Goal: Task Accomplishment & Management: Manage account settings

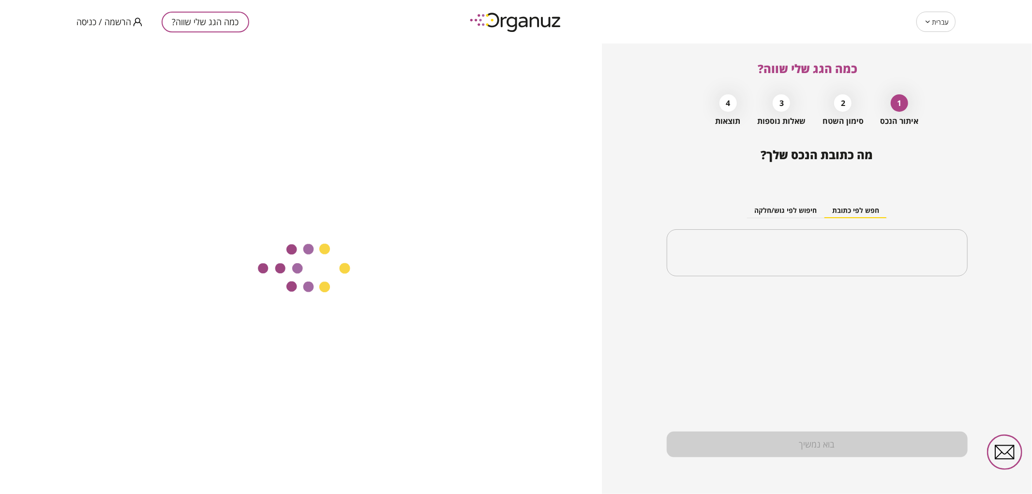
click at [81, 30] on div "כמה הגג שלי שווה? הרשמה / כניסה" at bounding box center [252, 22] width 352 height 44
click at [87, 25] on span "הרשמה / כניסה" at bounding box center [103, 22] width 55 height 10
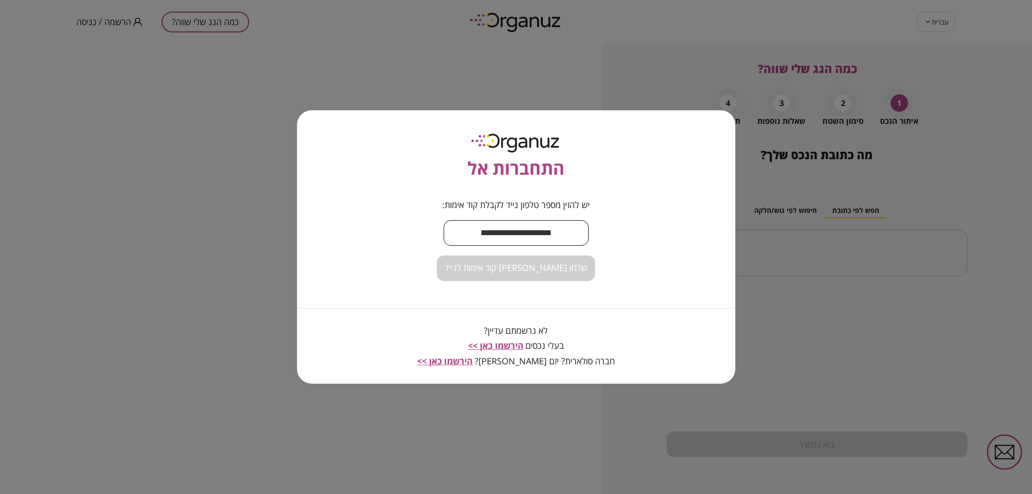
click at [478, 237] on input "text" at bounding box center [515, 233] width 145 height 29
type input "**********"
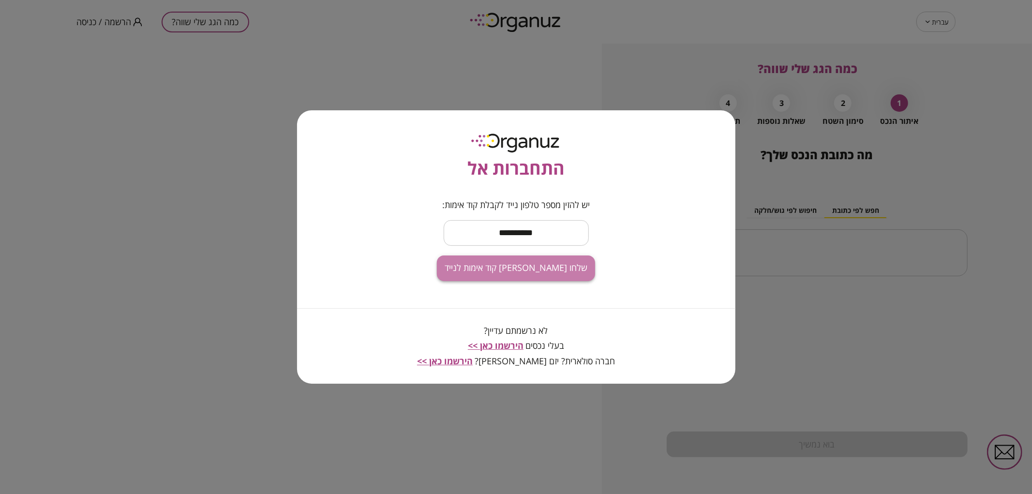
click at [541, 272] on span "שלחו [PERSON_NAME] קוד אימות לנייד" at bounding box center [515, 268] width 143 height 11
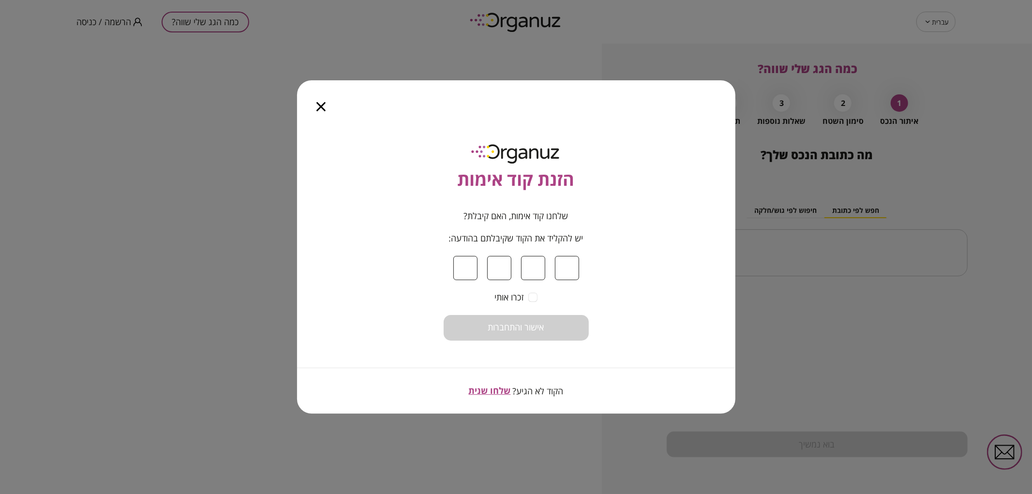
type input "*"
click at [534, 337] on button "אישור והתחברות" at bounding box center [515, 328] width 145 height 26
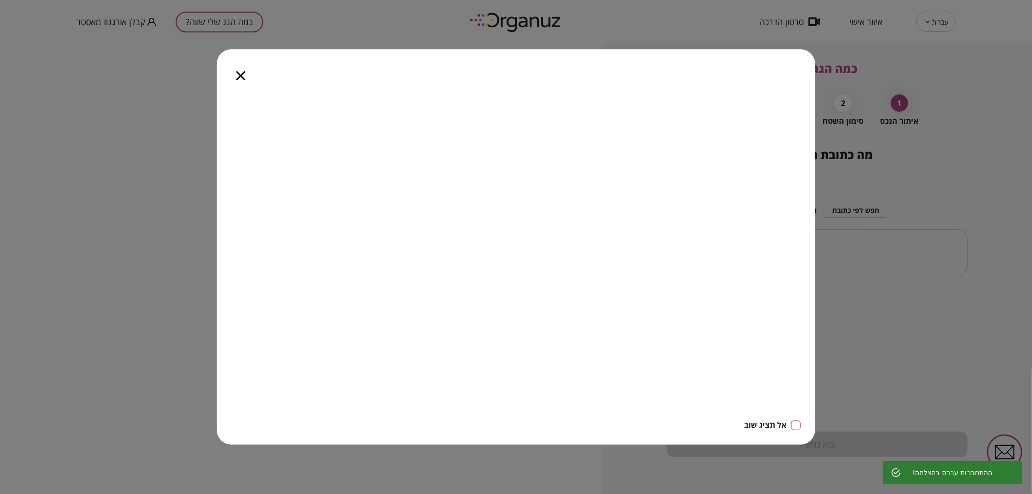
click at [236, 76] on icon "button" at bounding box center [240, 75] width 9 height 9
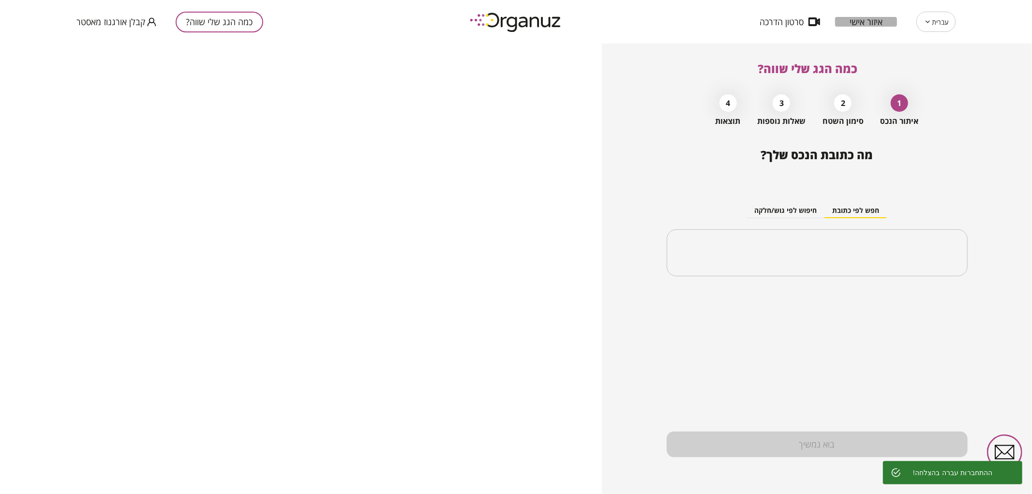
click at [874, 23] on span "איזור אישי" at bounding box center [865, 22] width 33 height 10
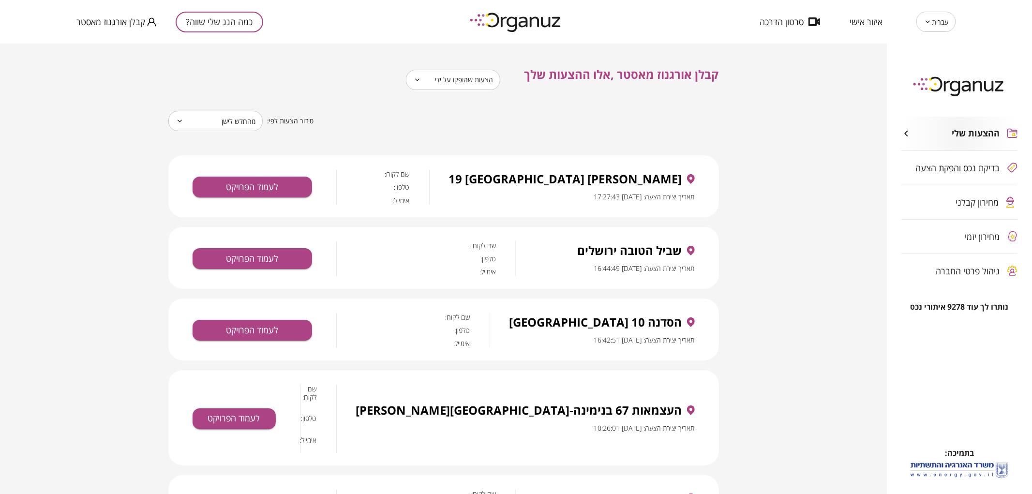
click at [958, 208] on div "מחירון קבלני" at bounding box center [959, 202] width 116 height 34
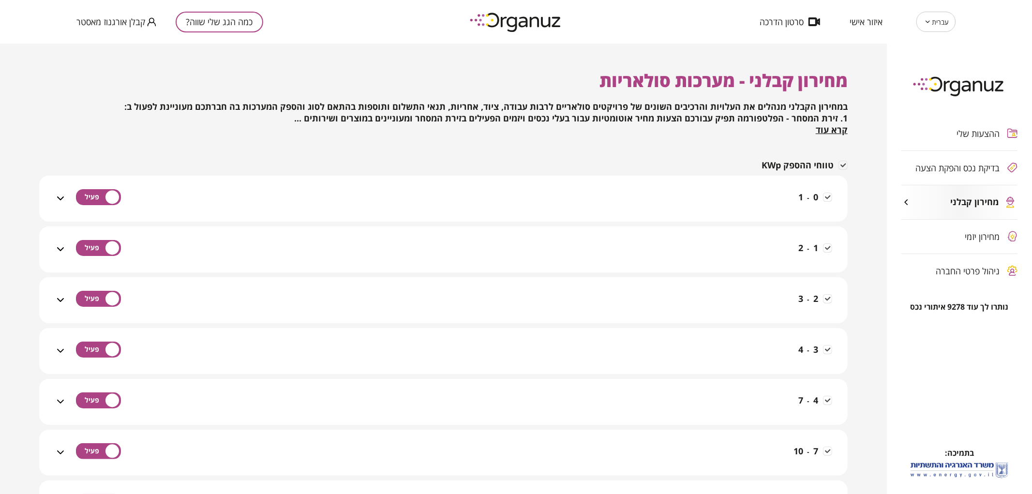
click at [969, 274] on span "ניהול פרטי החברה" at bounding box center [968, 271] width 64 height 10
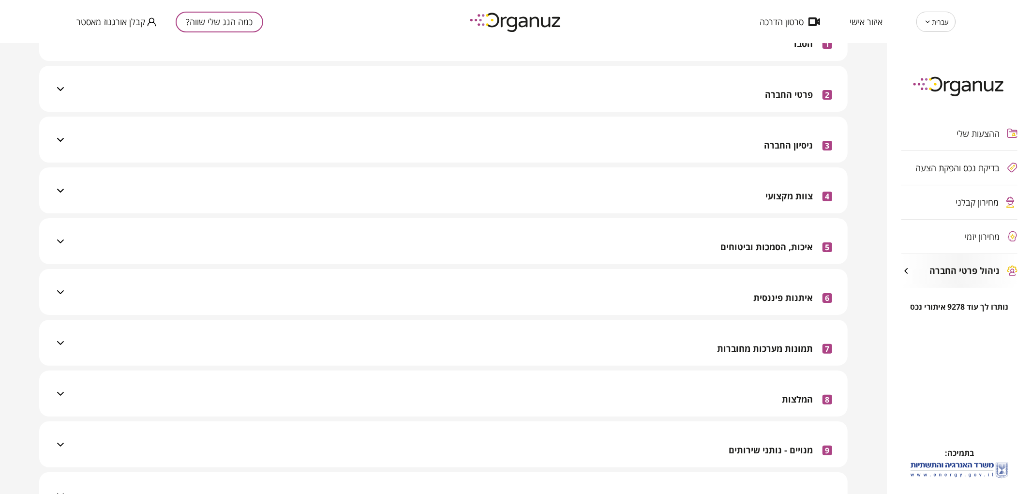
scroll to position [215, 0]
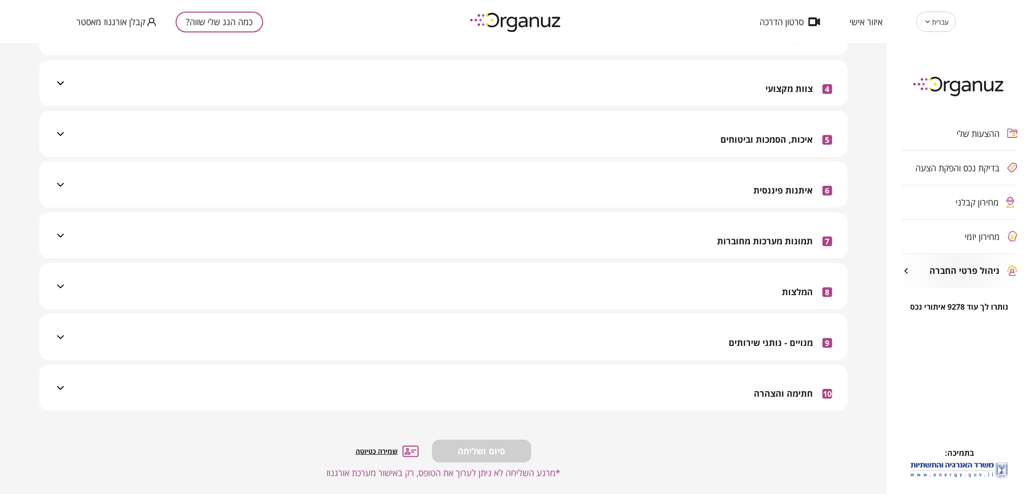
click at [750, 346] on span "מנויים - נותני שירותים" at bounding box center [770, 343] width 84 height 11
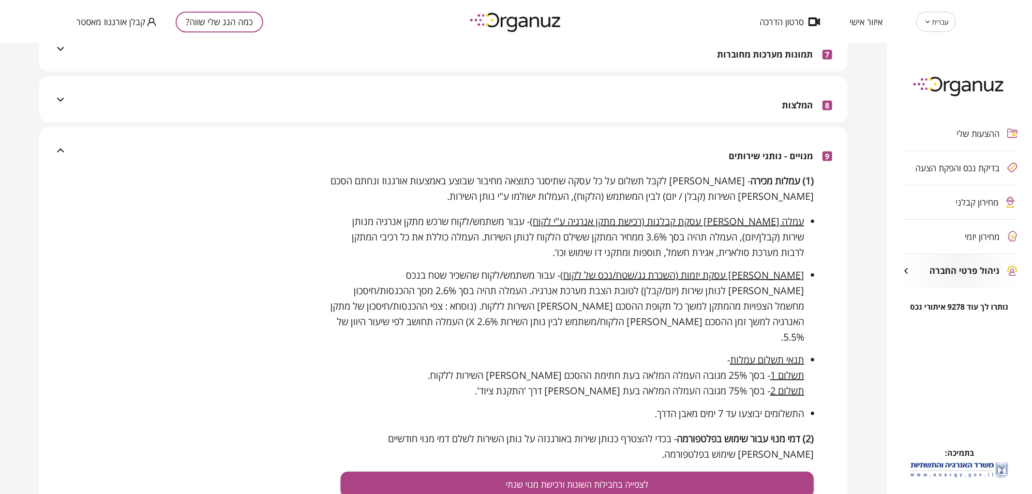
scroll to position [429, 0]
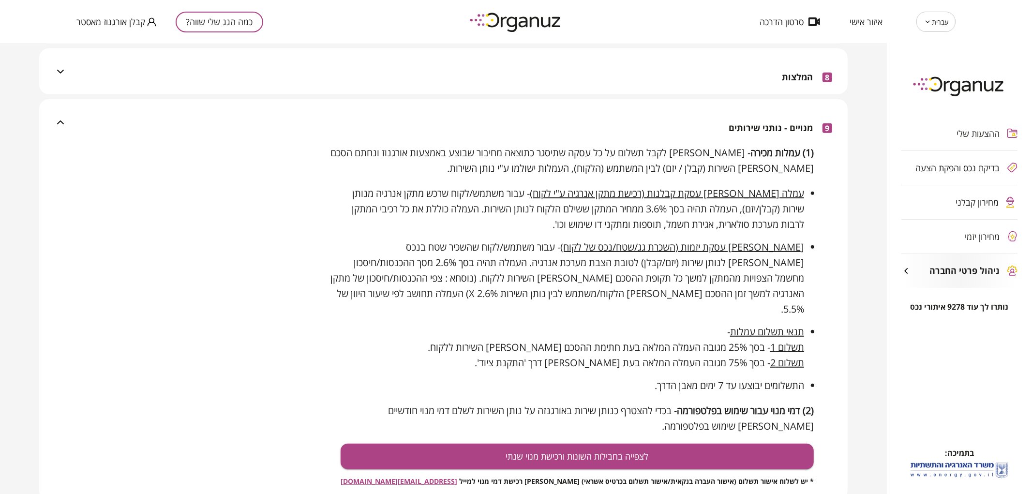
click at [921, 214] on div "מחירון קבלני" at bounding box center [959, 202] width 116 height 34
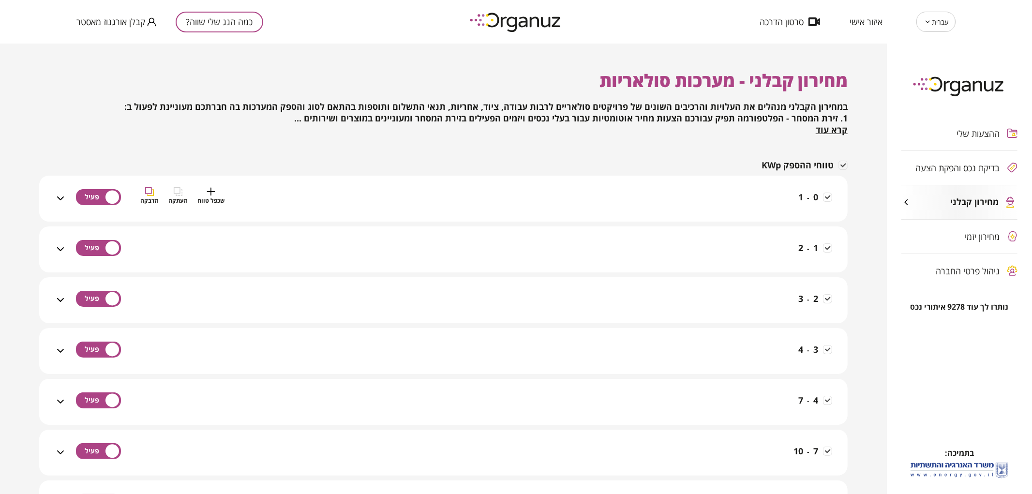
click at [664, 209] on div "0 - 1 שכפל טווח העתקה הדבקה" at bounding box center [449, 204] width 766 height 34
